Goal: Task Accomplishment & Management: Manage account settings

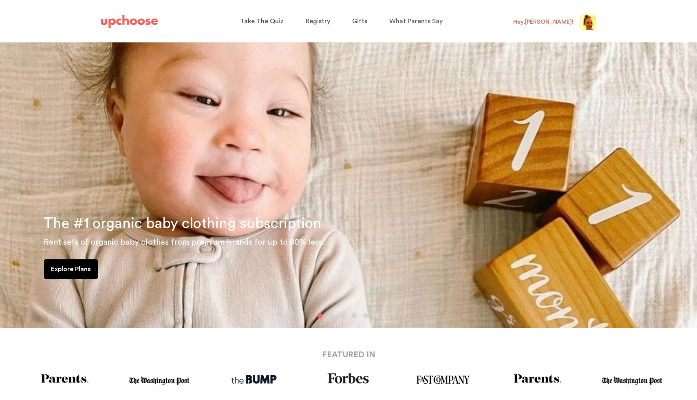
click at [587, 23] on img at bounding box center [588, 22] width 16 height 16
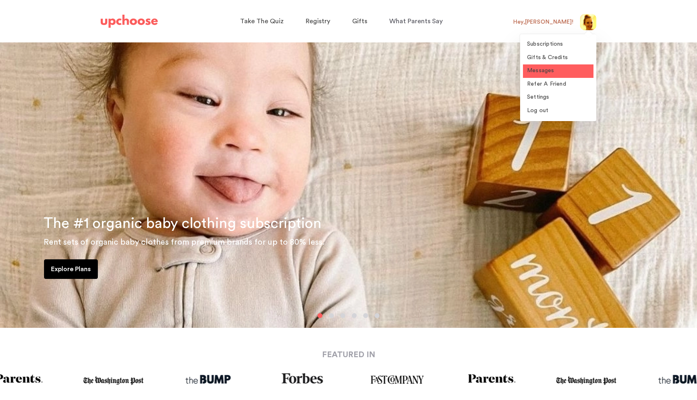
click at [556, 69] on link "Messages" at bounding box center [558, 70] width 71 height 13
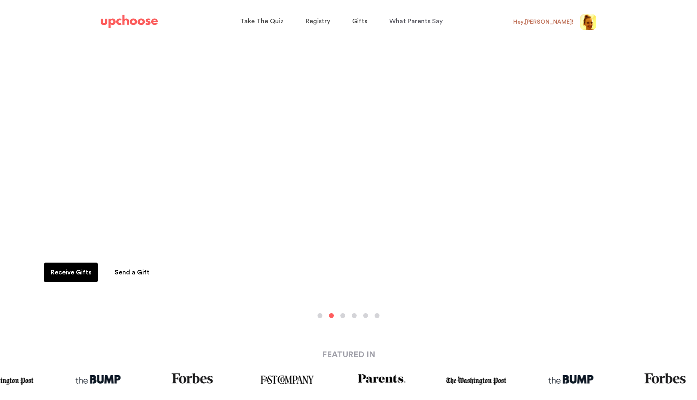
click at [273, 67] on div "Want to fund it with gifts? Receive months of sustainable baby clothing as gift…" at bounding box center [348, 184] width 697 height 285
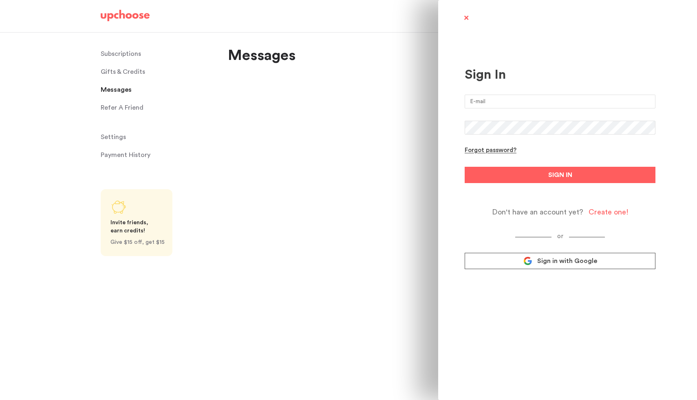
click at [549, 262] on span "Sign in with Google" at bounding box center [567, 261] width 60 height 8
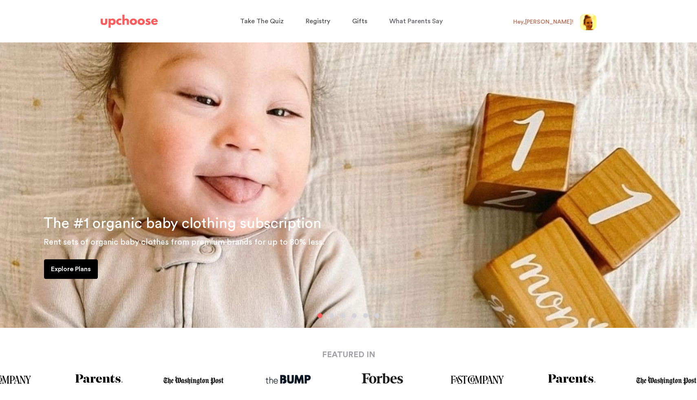
click at [591, 18] on img at bounding box center [588, 22] width 16 height 16
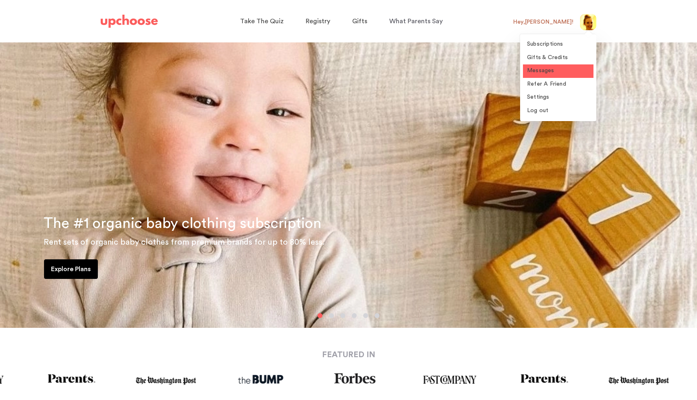
click at [552, 66] on link "Messages" at bounding box center [558, 70] width 71 height 13
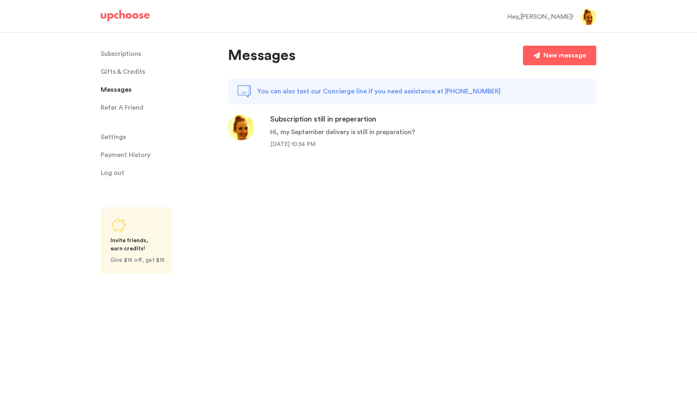
click at [384, 142] on div "September 12, 2025 10:34 PM" at bounding box center [342, 144] width 145 height 8
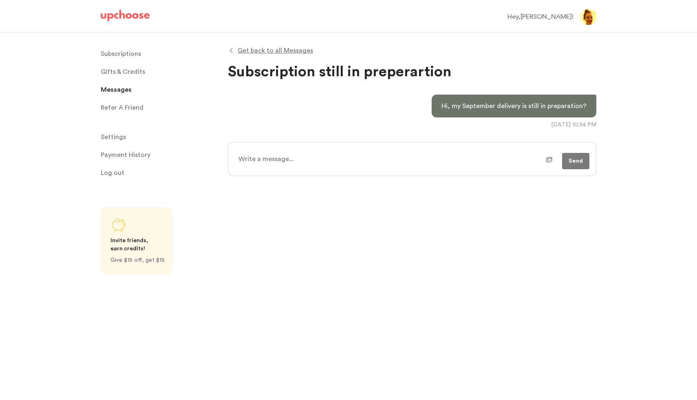
click at [128, 52] on p "Subscriptions" at bounding box center [121, 54] width 40 height 16
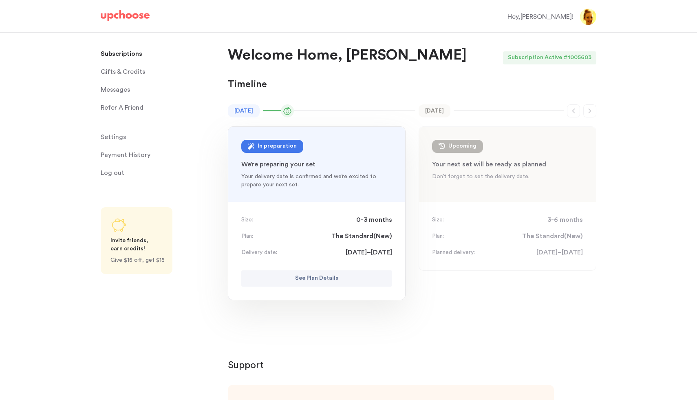
click at [144, 155] on p "Payment History" at bounding box center [126, 155] width 50 height 16
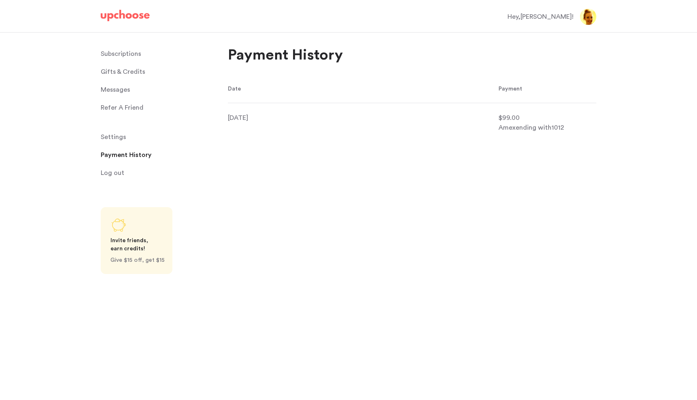
click at [515, 124] on div "Amex ending with 1012" at bounding box center [548, 128] width 98 height 10
click at [513, 118] on span "$99.00" at bounding box center [509, 118] width 21 height 7
click at [131, 57] on p "Subscriptions" at bounding box center [121, 54] width 40 height 16
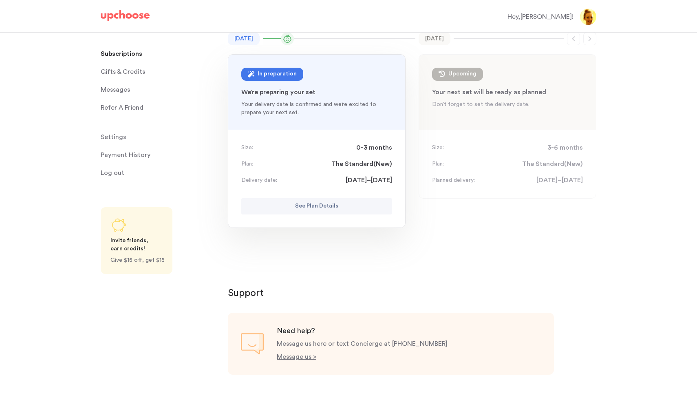
click at [471, 75] on div "Upcoming" at bounding box center [463, 74] width 28 height 10
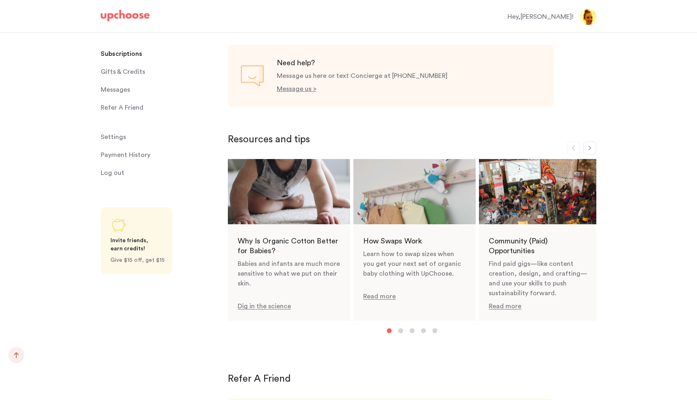
scroll to position [635, 0]
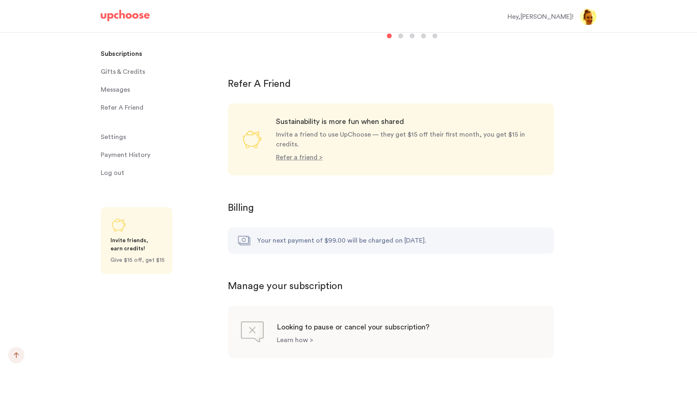
click at [301, 337] on p "Learn how >" at bounding box center [295, 340] width 36 height 7
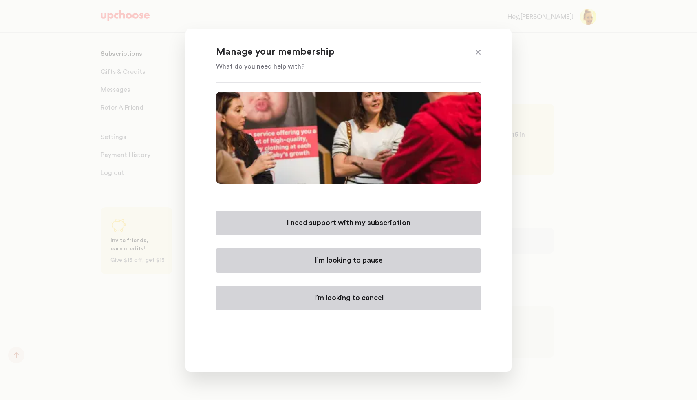
click at [369, 221] on p "I need support with my subscription" at bounding box center [349, 223] width 124 height 10
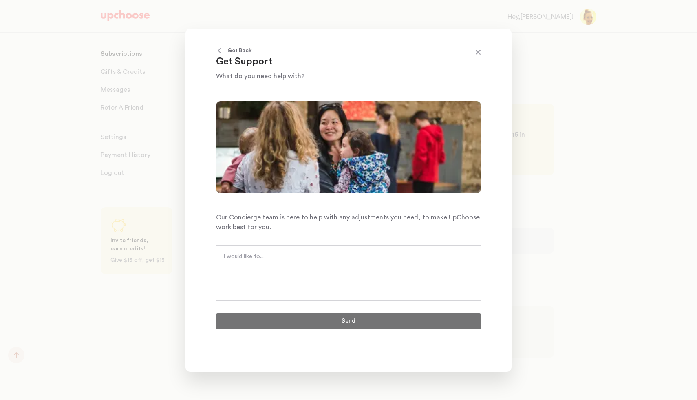
click at [478, 52] on span at bounding box center [478, 53] width 11 height 11
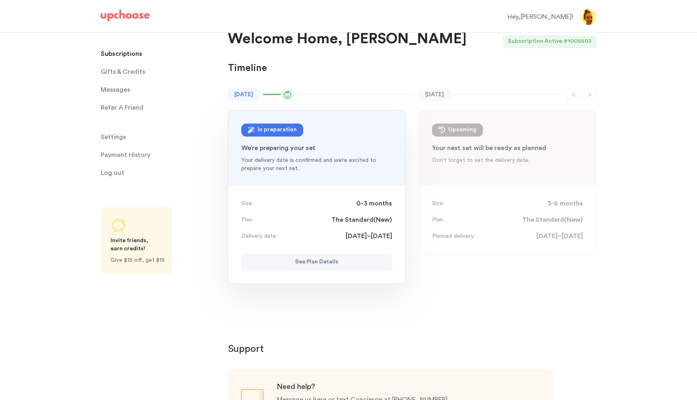
scroll to position [0, 0]
